Goal: Task Accomplishment & Management: Use online tool/utility

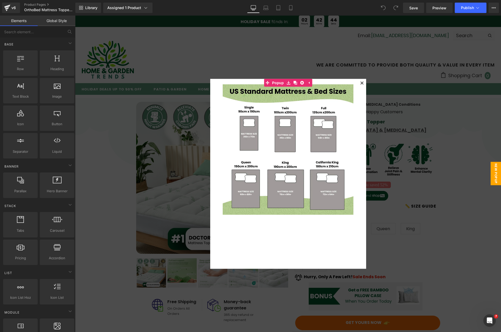
click at [360, 82] on icon at bounding box center [361, 83] width 3 height 3
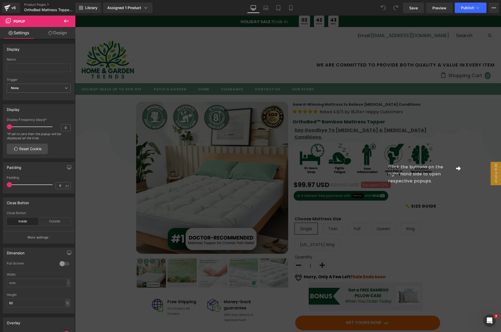
click at [471, 193] on div "Click the buttons on the right hand side to open respective popups." at bounding box center [288, 174] width 426 height 316
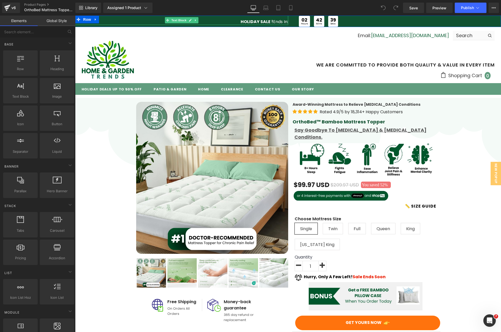
click at [248, 22] on strong "HOLIDAY SALE !" at bounding box center [257, 22] width 32 height 6
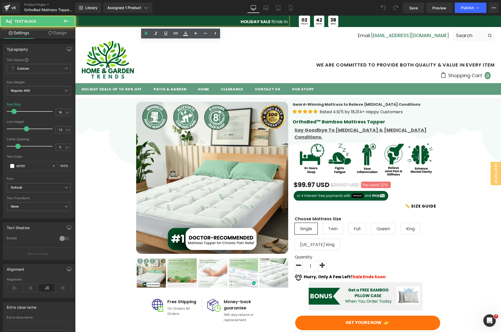
click at [248, 21] on strong "HOLIDAY SALE !" at bounding box center [257, 22] width 32 height 6
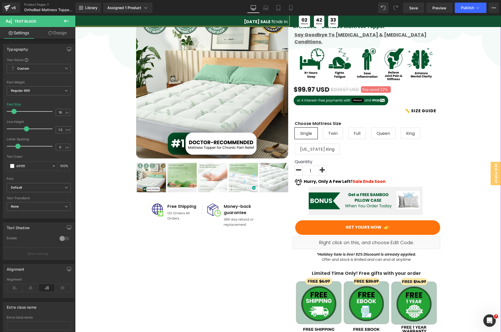
scroll to position [190, 0]
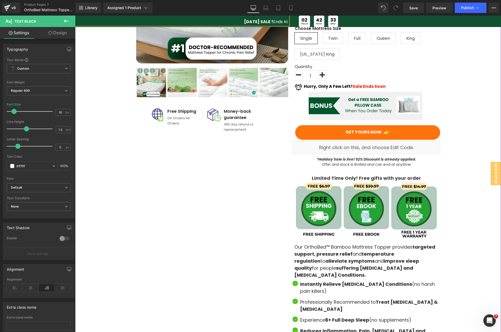
click at [330, 157] on icon "*Holiday Sale is live! 52% Discount is already applied. Offer and stock is limi…" at bounding box center [366, 162] width 100 height 10
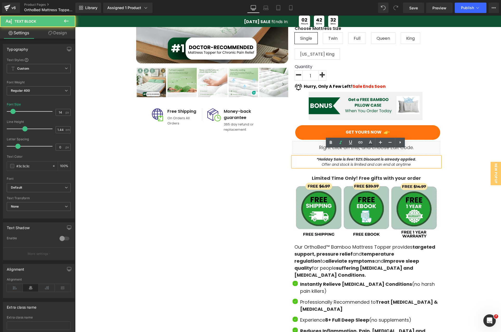
click at [324, 157] on strong "*Holiday Sale is live! 52% Discount is already applied." at bounding box center [366, 159] width 100 height 5
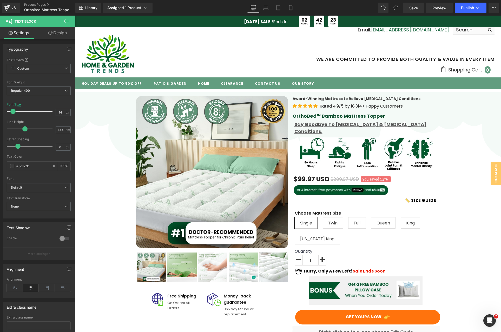
scroll to position [0, 0]
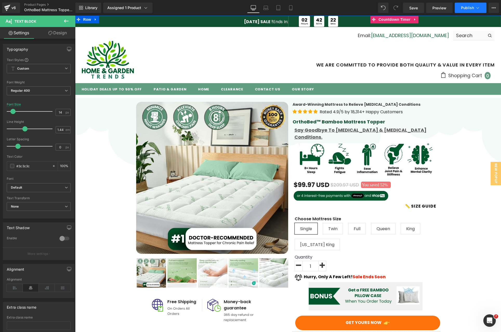
click at [466, 10] on button "Publish" at bounding box center [471, 8] width 32 height 10
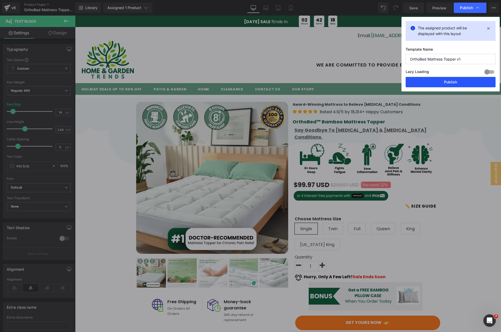
click at [451, 81] on button "Publish" at bounding box center [450, 82] width 90 height 10
